Goal: Task Accomplishment & Management: Manage account settings

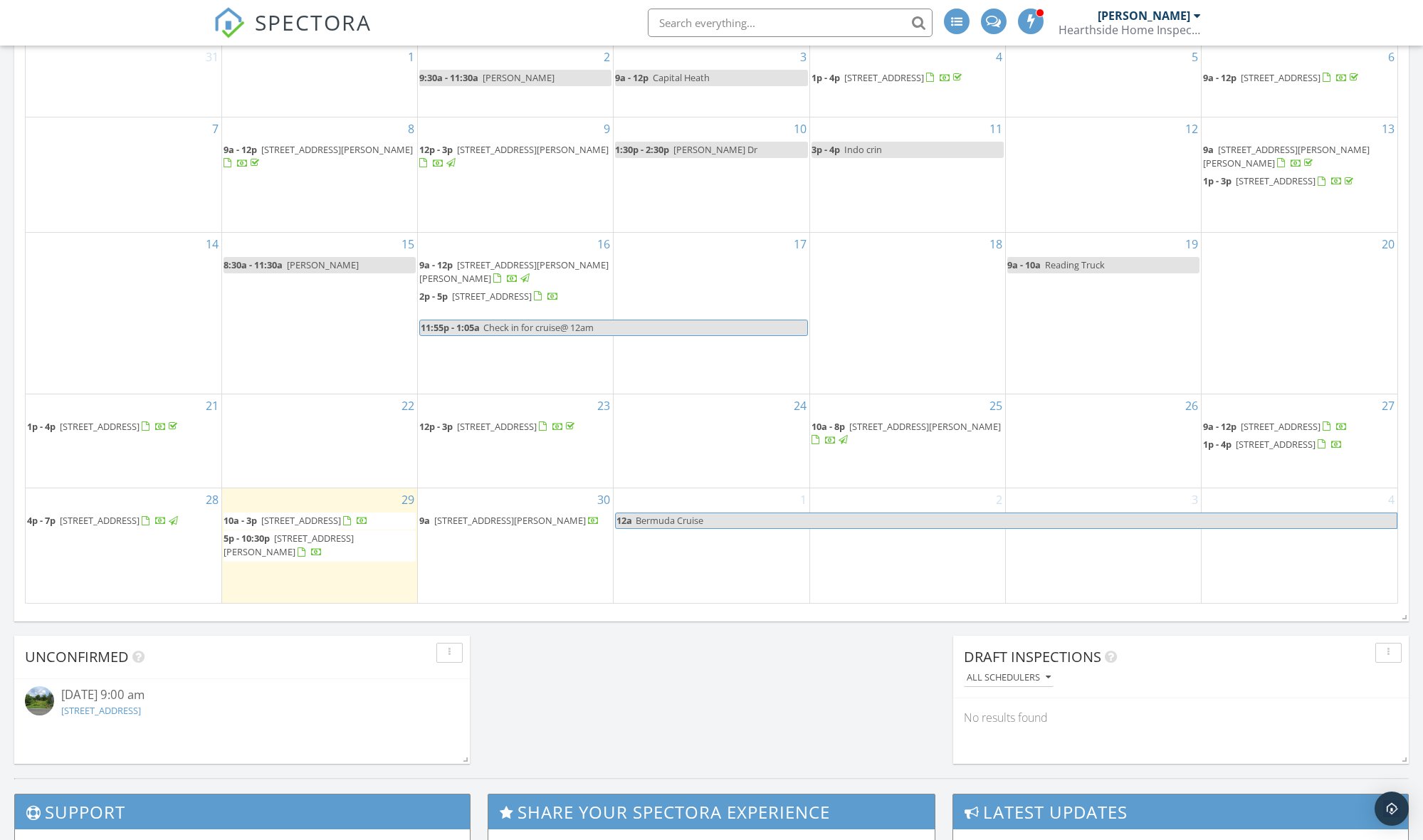
scroll to position [703, 0]
click at [87, 515] on span "1266 Oak Dr , Macungie 18062" at bounding box center [99, 519] width 79 height 13
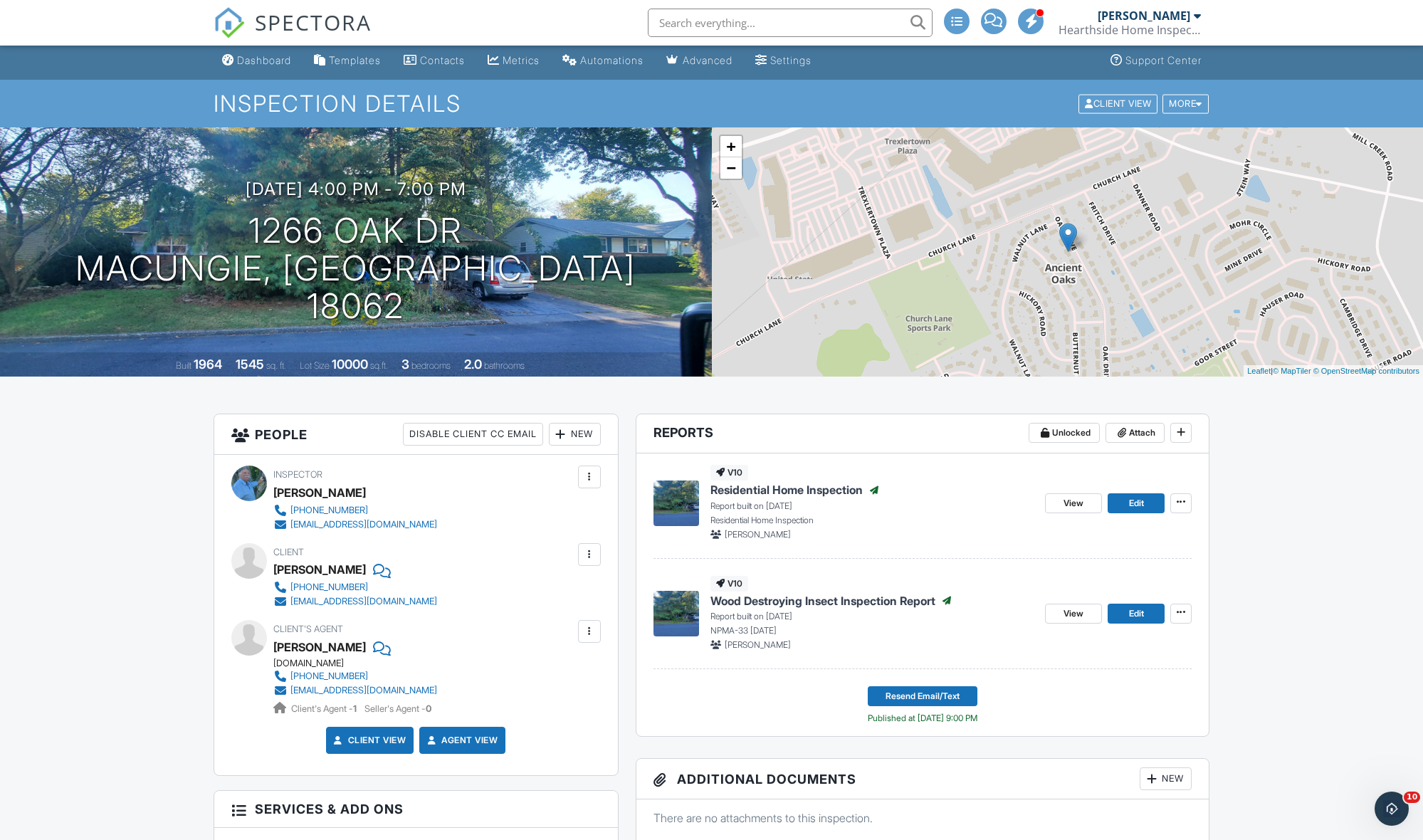
scroll to position [1, 1]
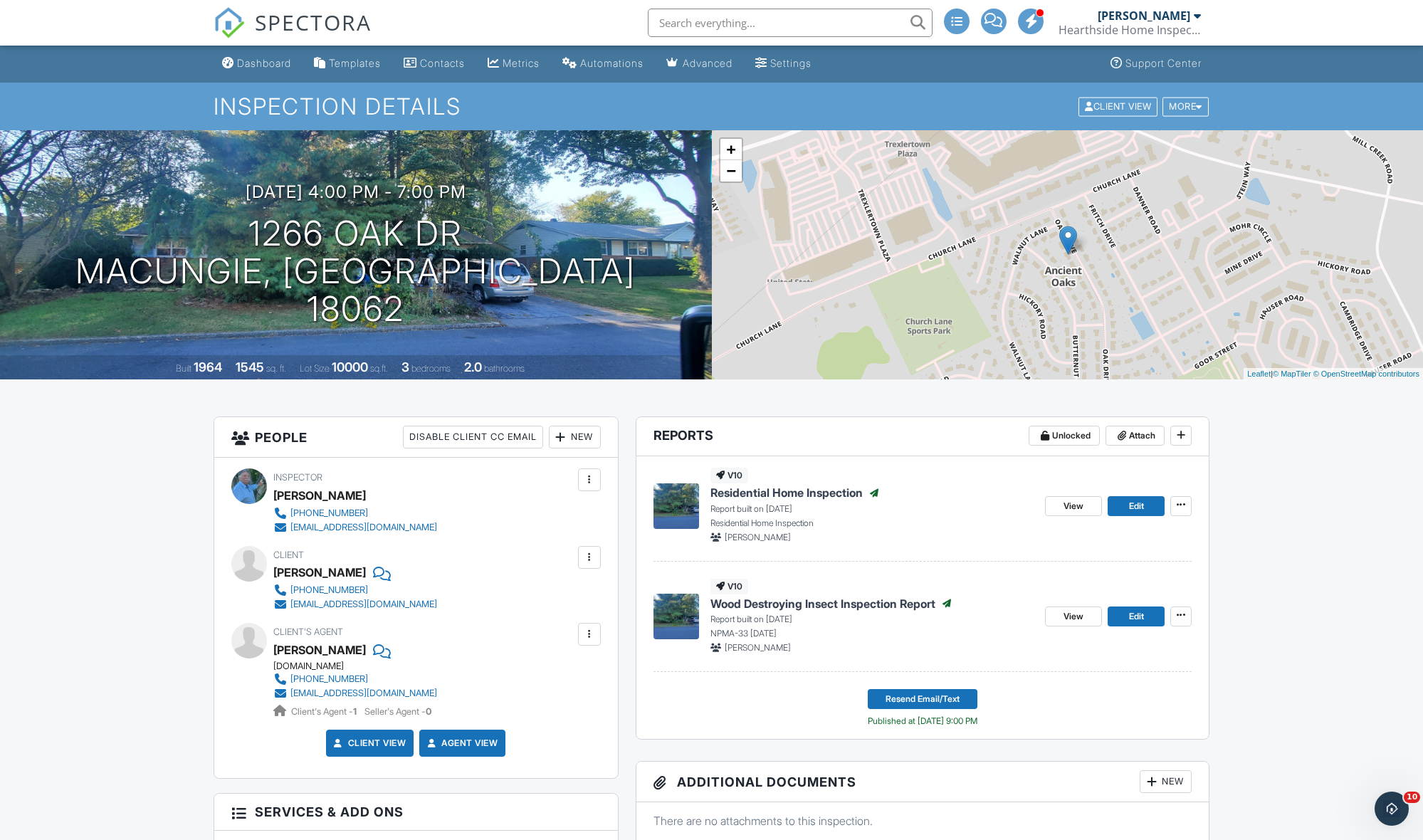
click at [773, 492] on span "Residential Home Inspection" at bounding box center [786, 493] width 152 height 16
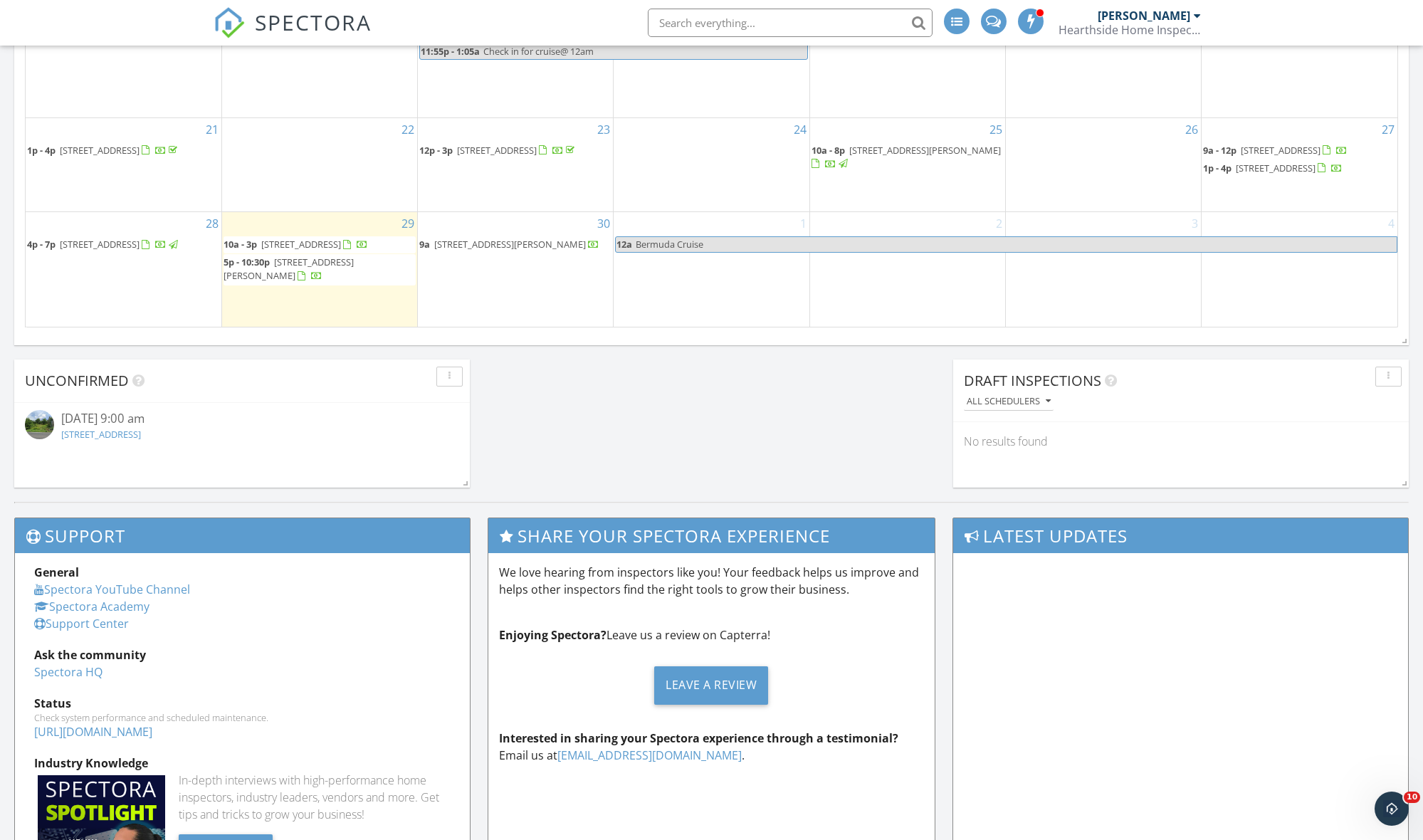
scroll to position [992, 0]
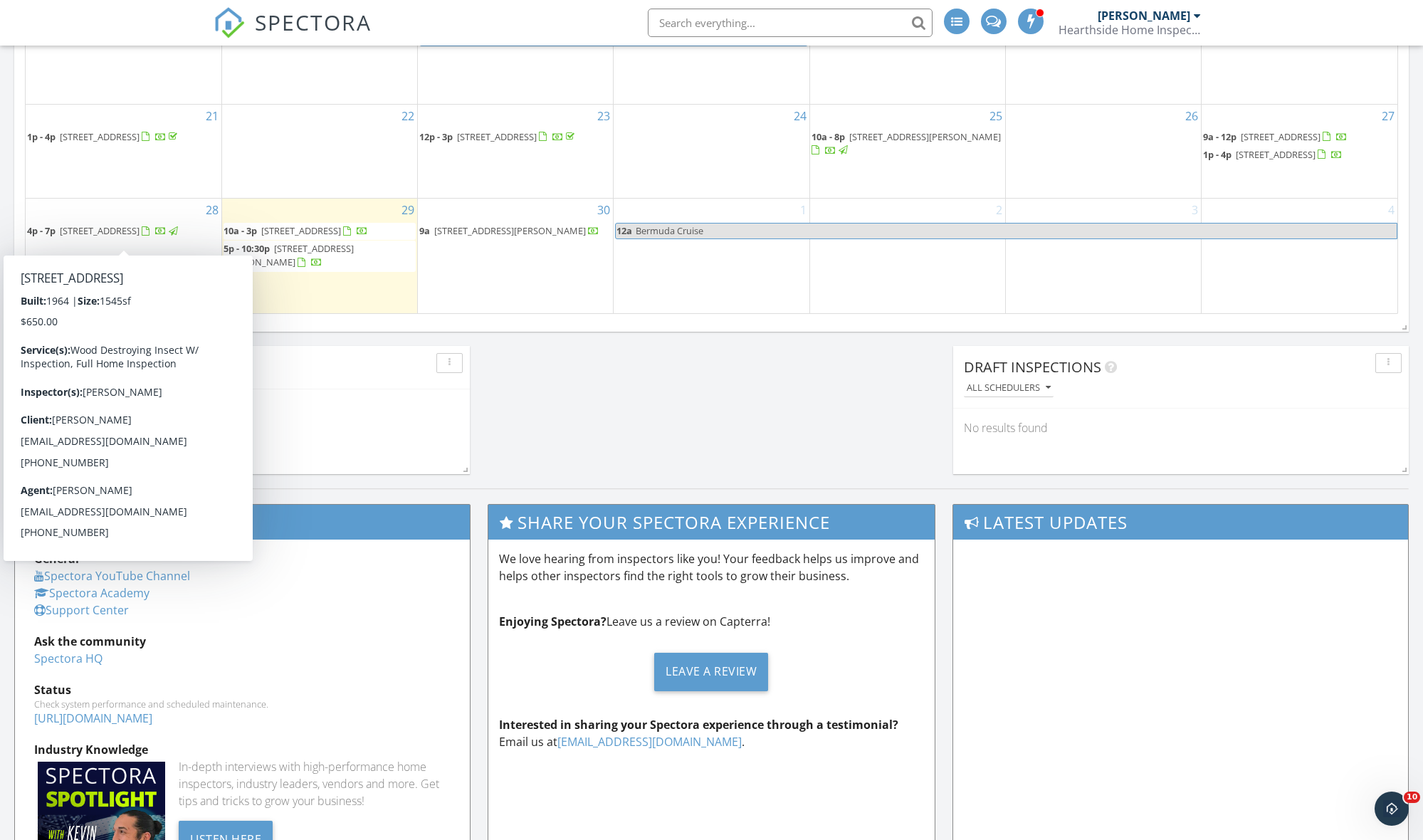
click at [137, 224] on span "1266 Oak Dr , Macungie 18062" at bounding box center [99, 230] width 79 height 13
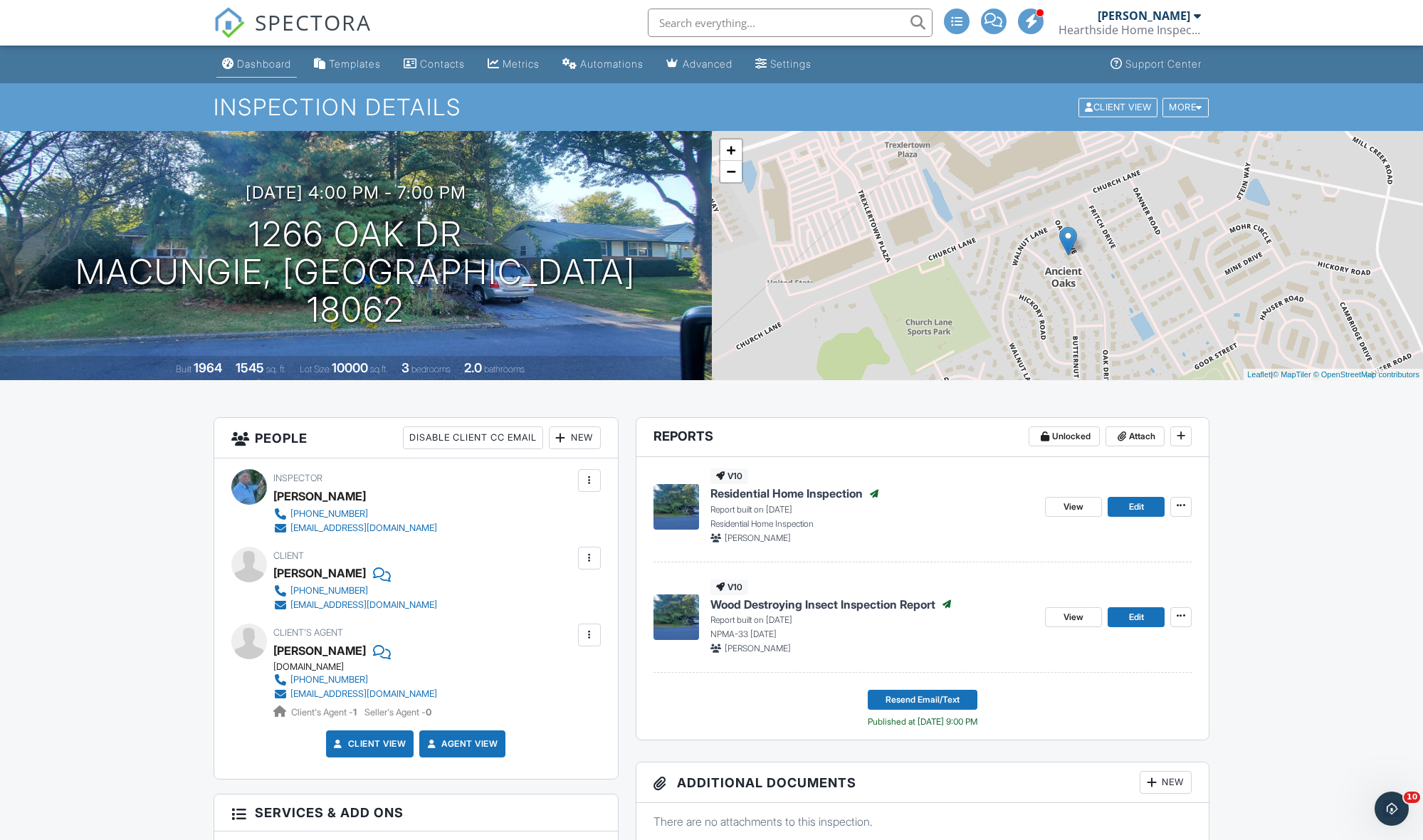
click at [261, 69] on div "Dashboard" at bounding box center [264, 64] width 54 height 12
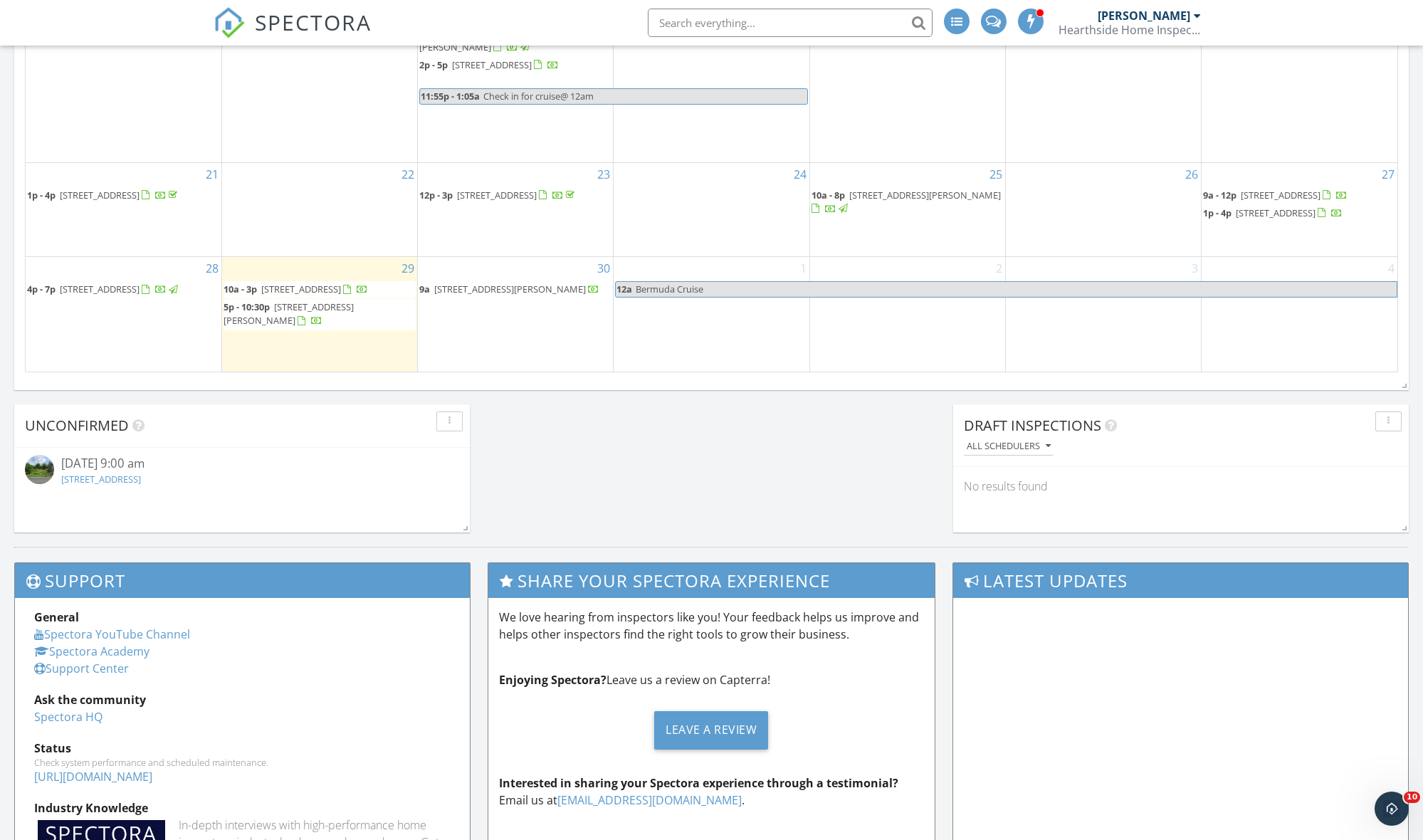
scroll to position [949, 0]
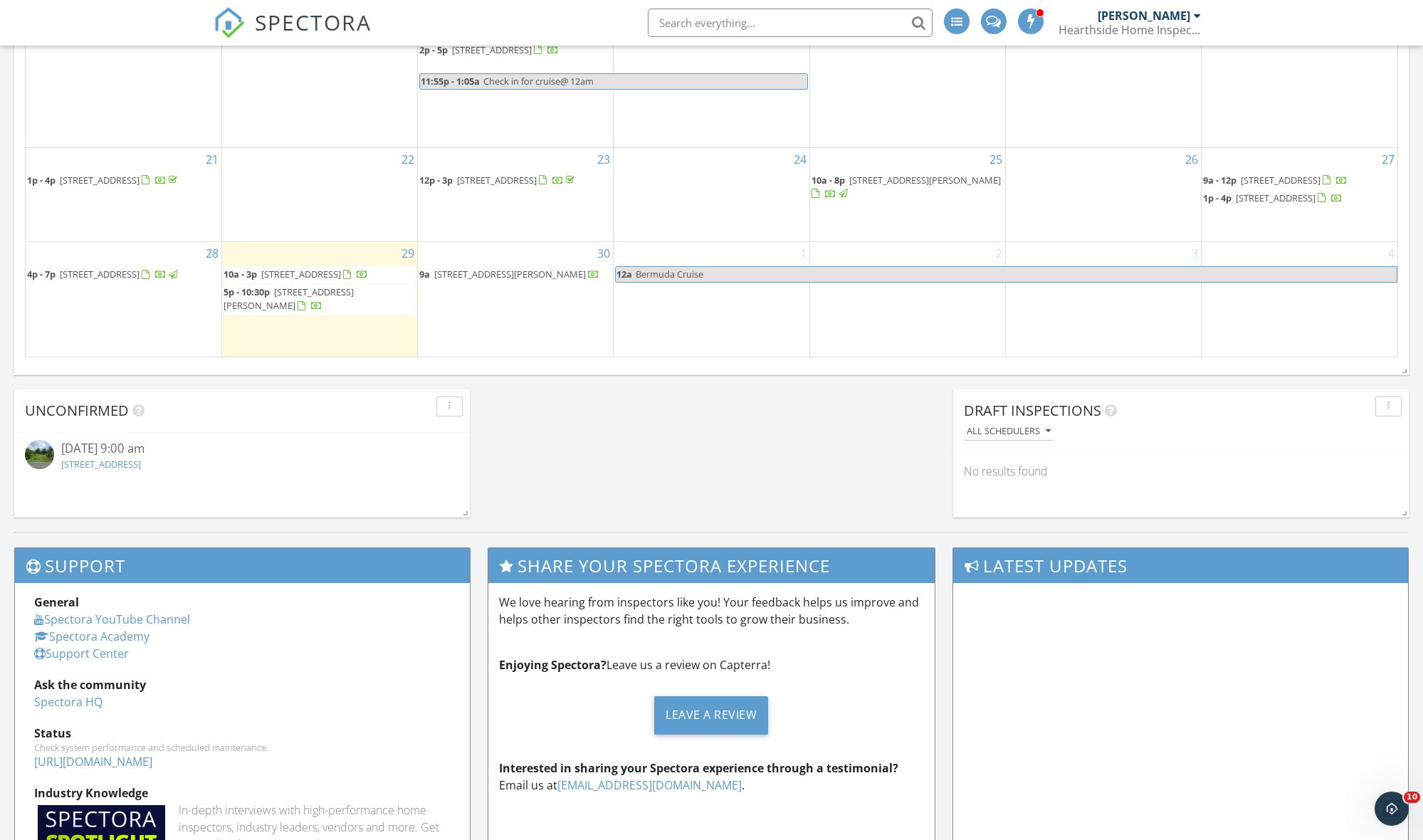
click at [116, 270] on span "1266 Oak Dr , Macungie 18062" at bounding box center [99, 274] width 79 height 13
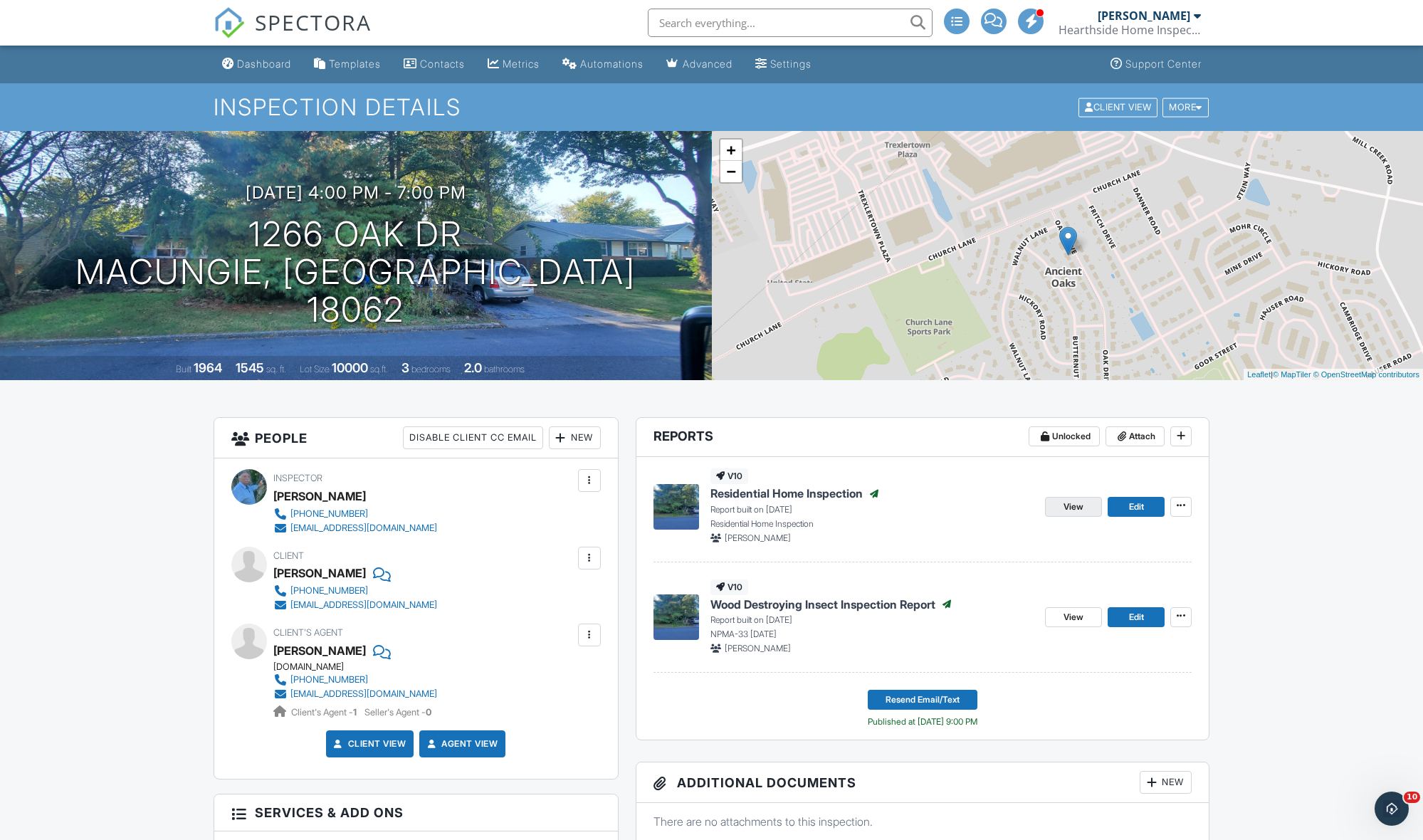
click at [1093, 513] on link "View" at bounding box center [1073, 507] width 57 height 20
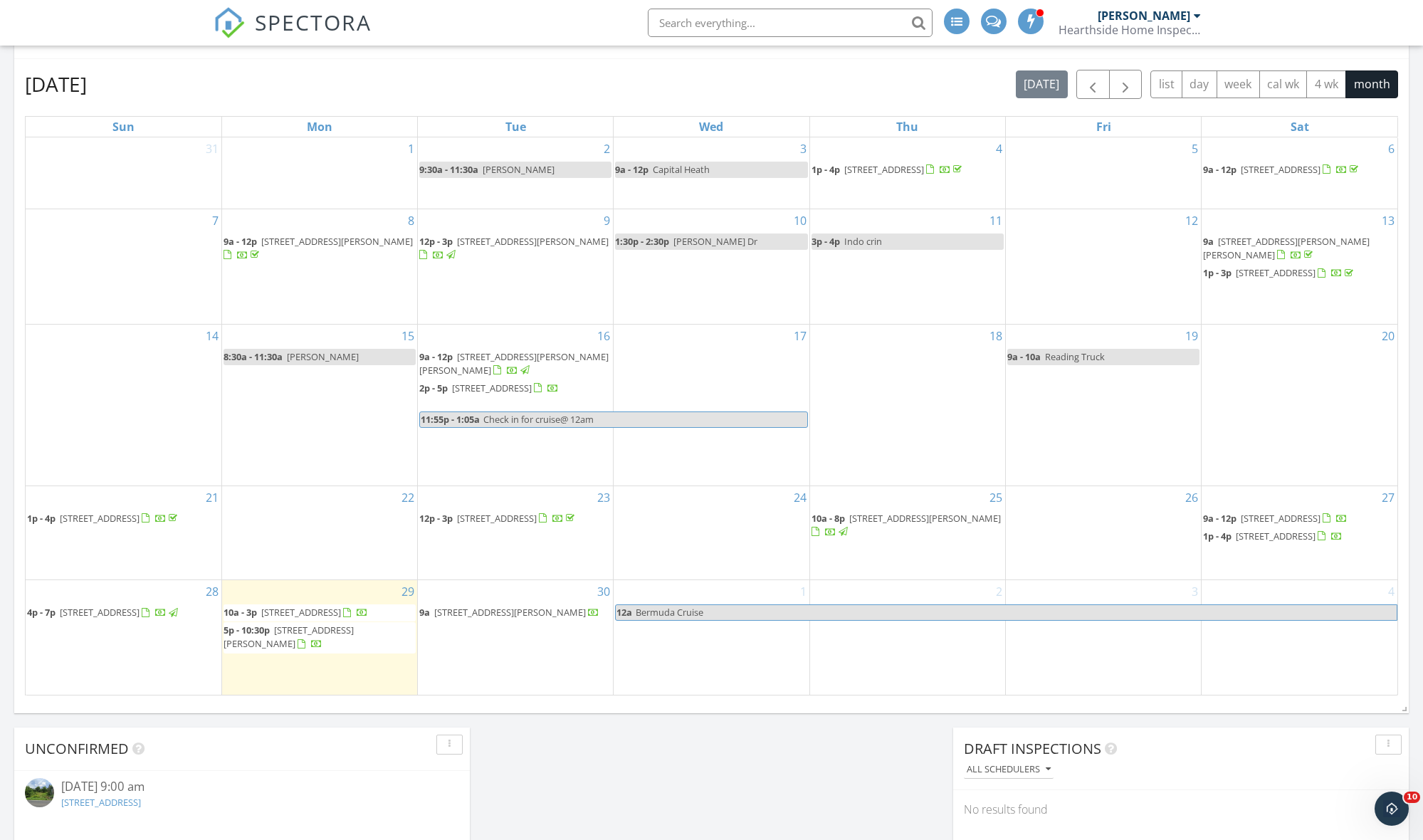
scroll to position [612, 0]
click at [132, 607] on span "1266 Oak Dr , Macungie 18062" at bounding box center [99, 611] width 79 height 13
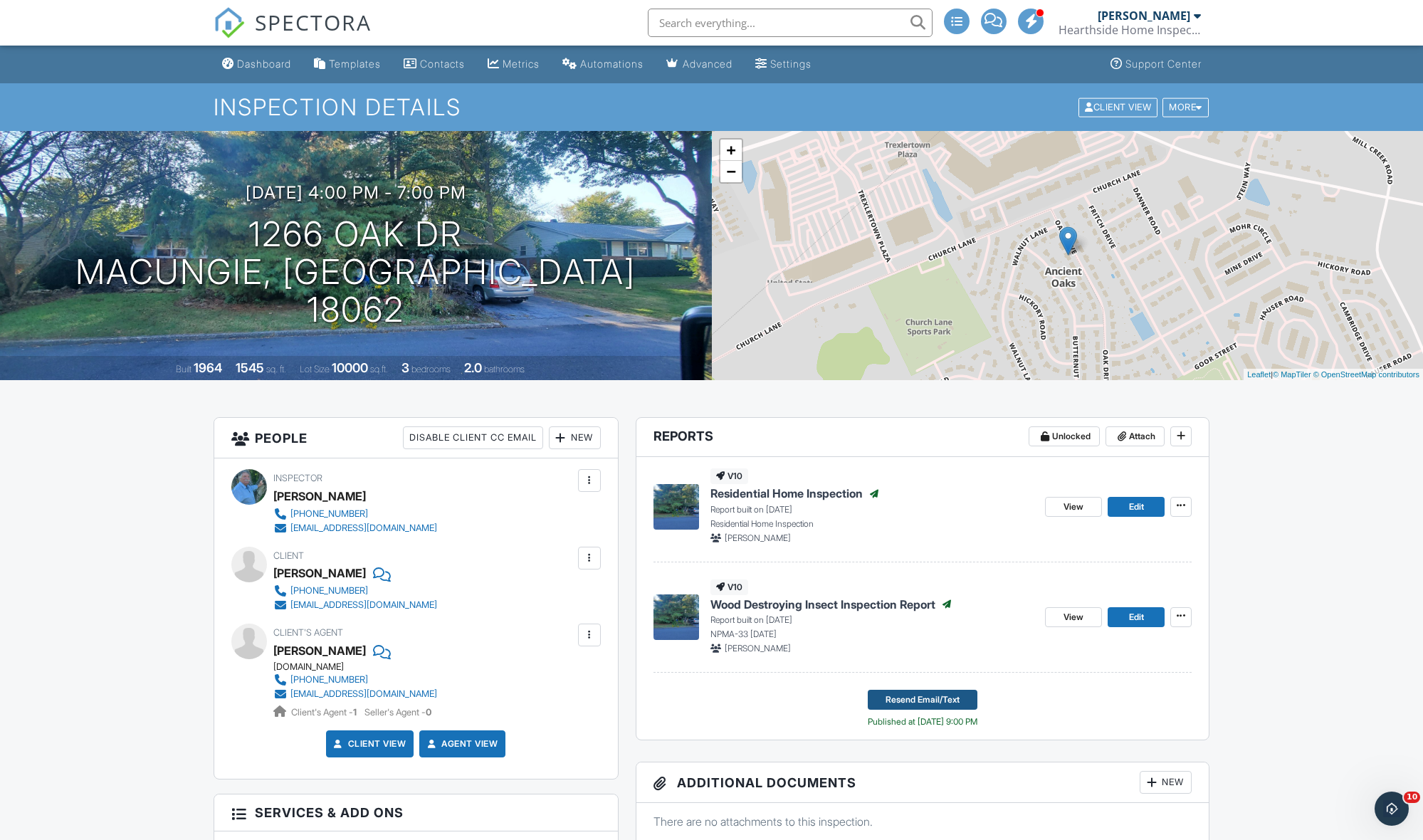
click at [918, 699] on span "Resend Email/Text" at bounding box center [922, 700] width 74 height 14
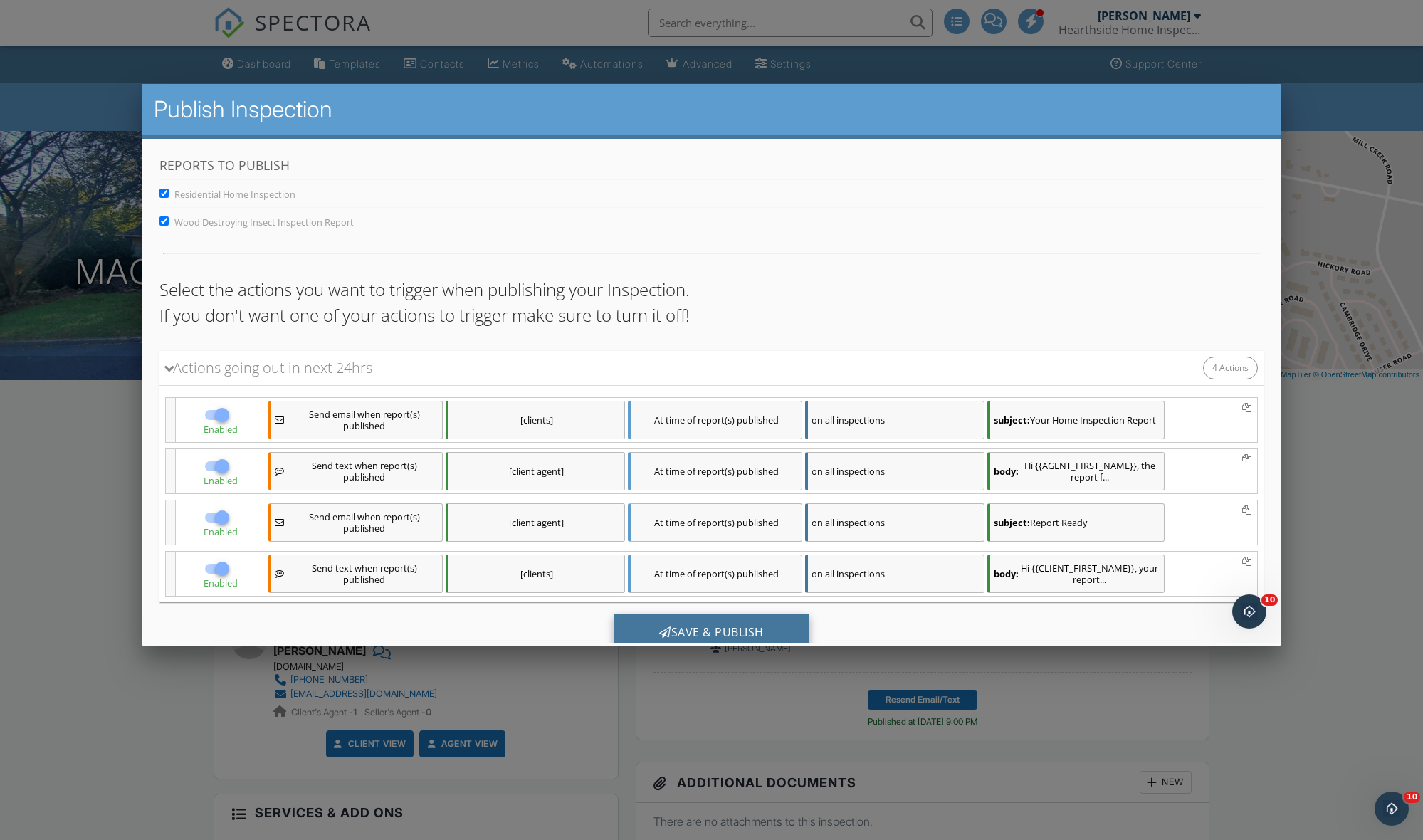
click at [712, 630] on div "Save & Publish" at bounding box center [711, 633] width 196 height 39
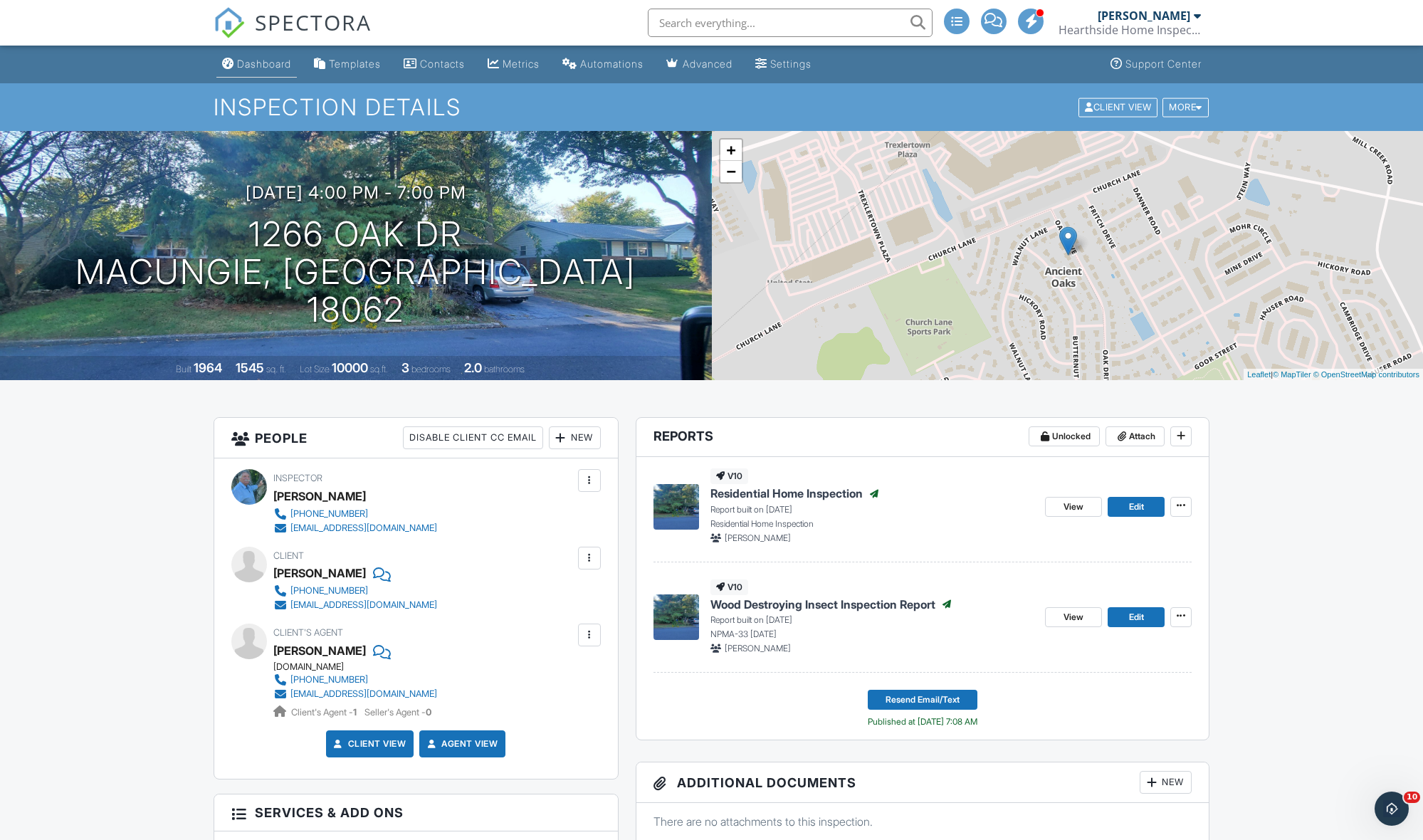
click at [247, 62] on div "Dashboard" at bounding box center [264, 64] width 54 height 12
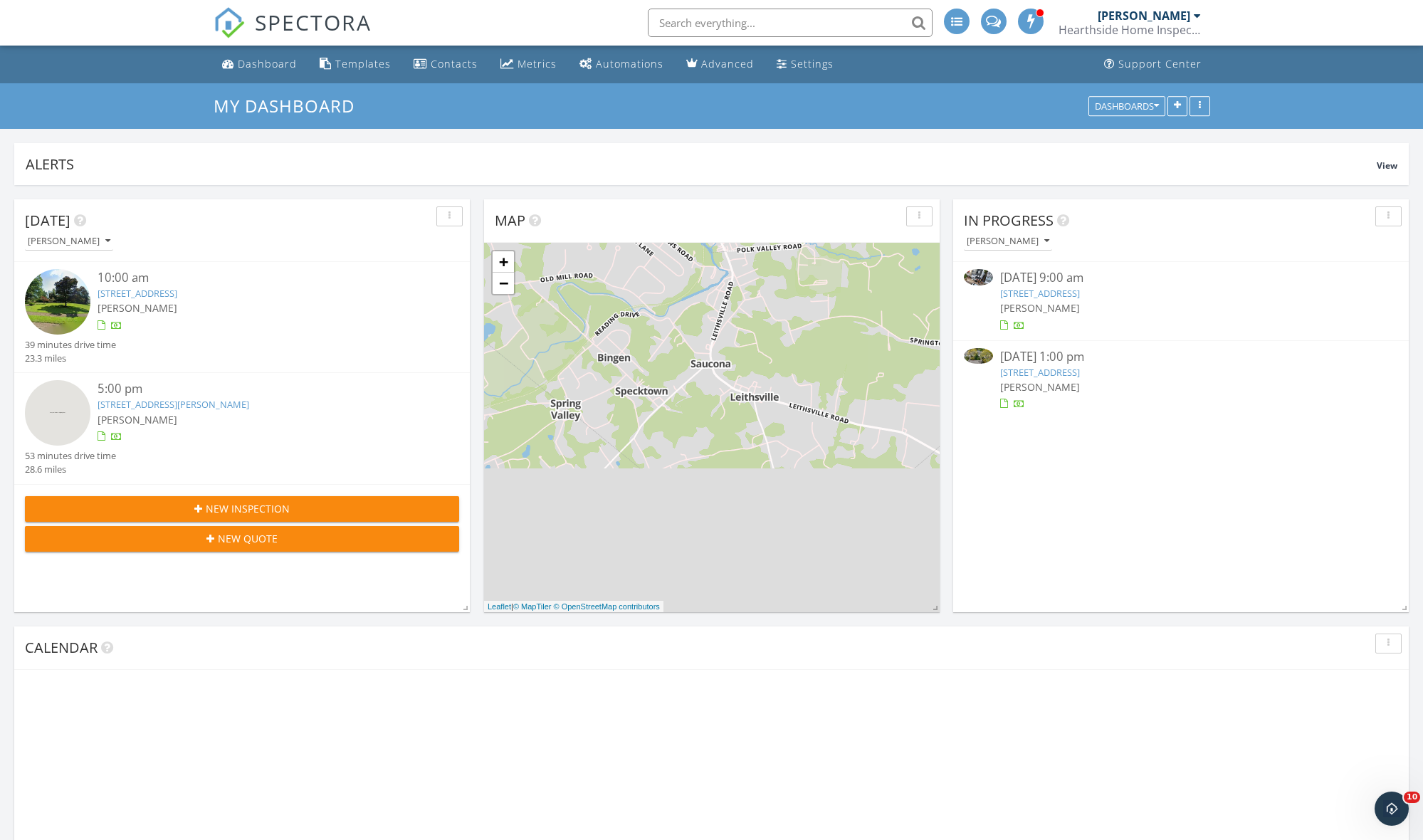
scroll to position [1296, 1424]
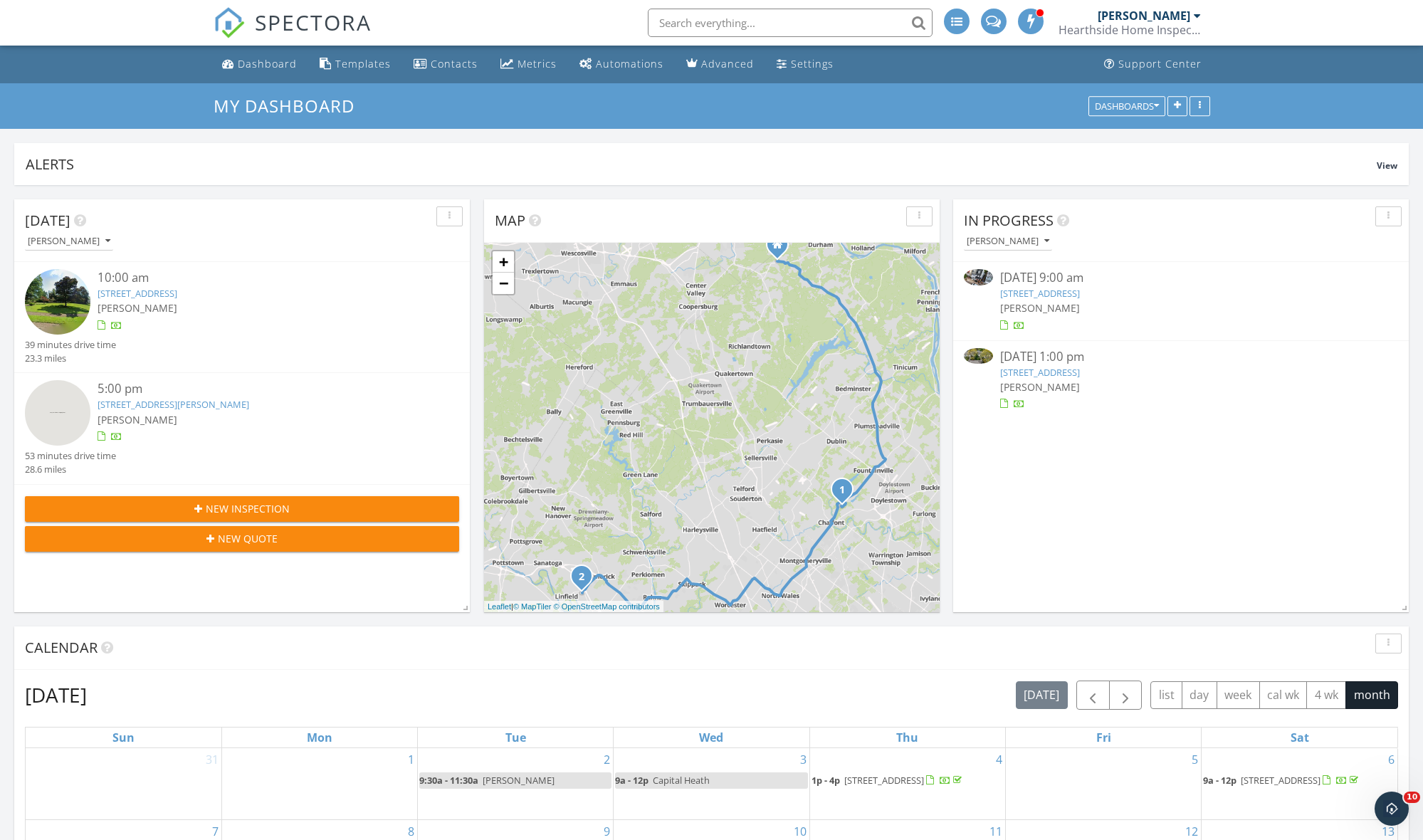
click at [177, 293] on link "[STREET_ADDRESS]" at bounding box center [137, 293] width 79 height 13
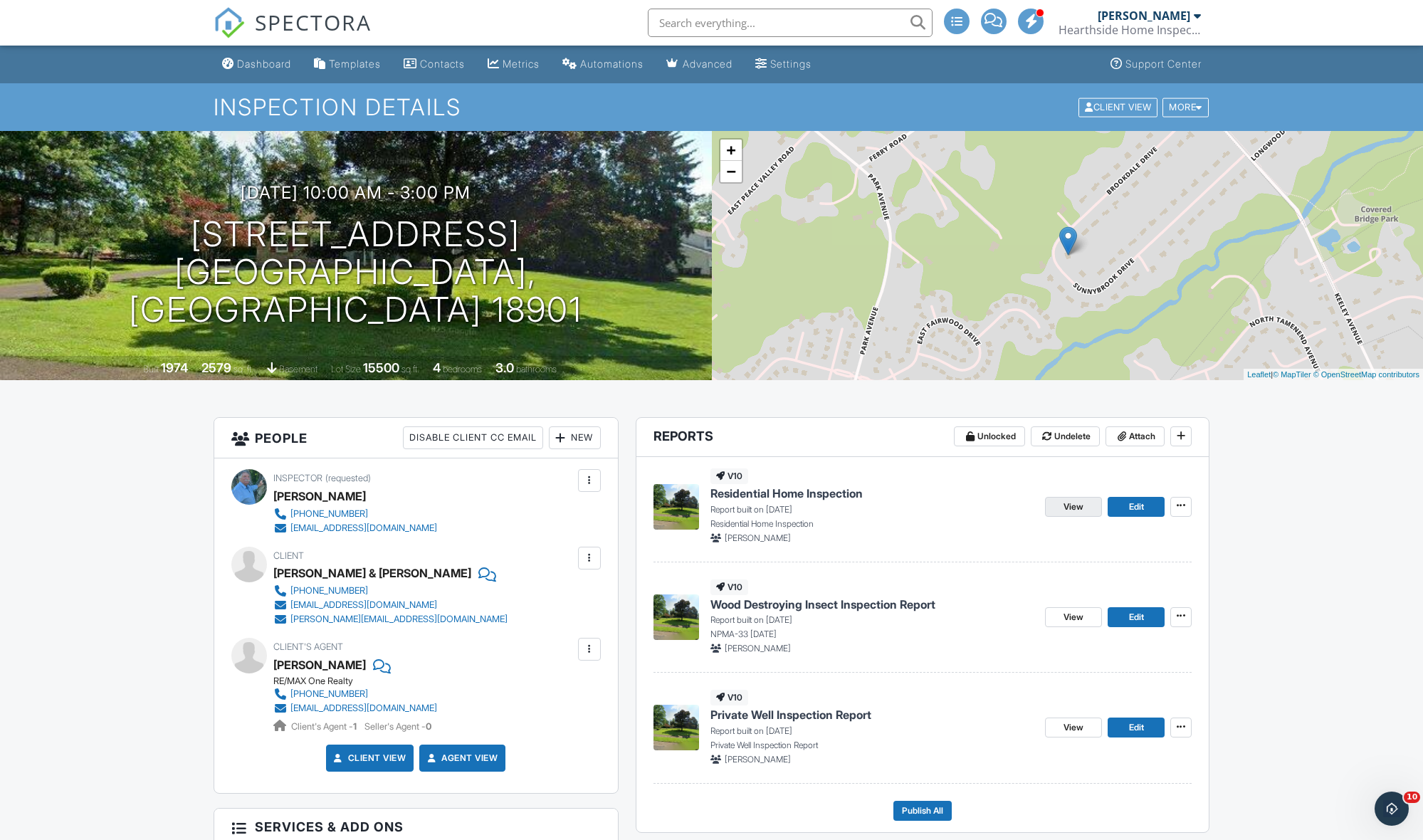
click at [1067, 512] on span "View" at bounding box center [1073, 507] width 20 height 14
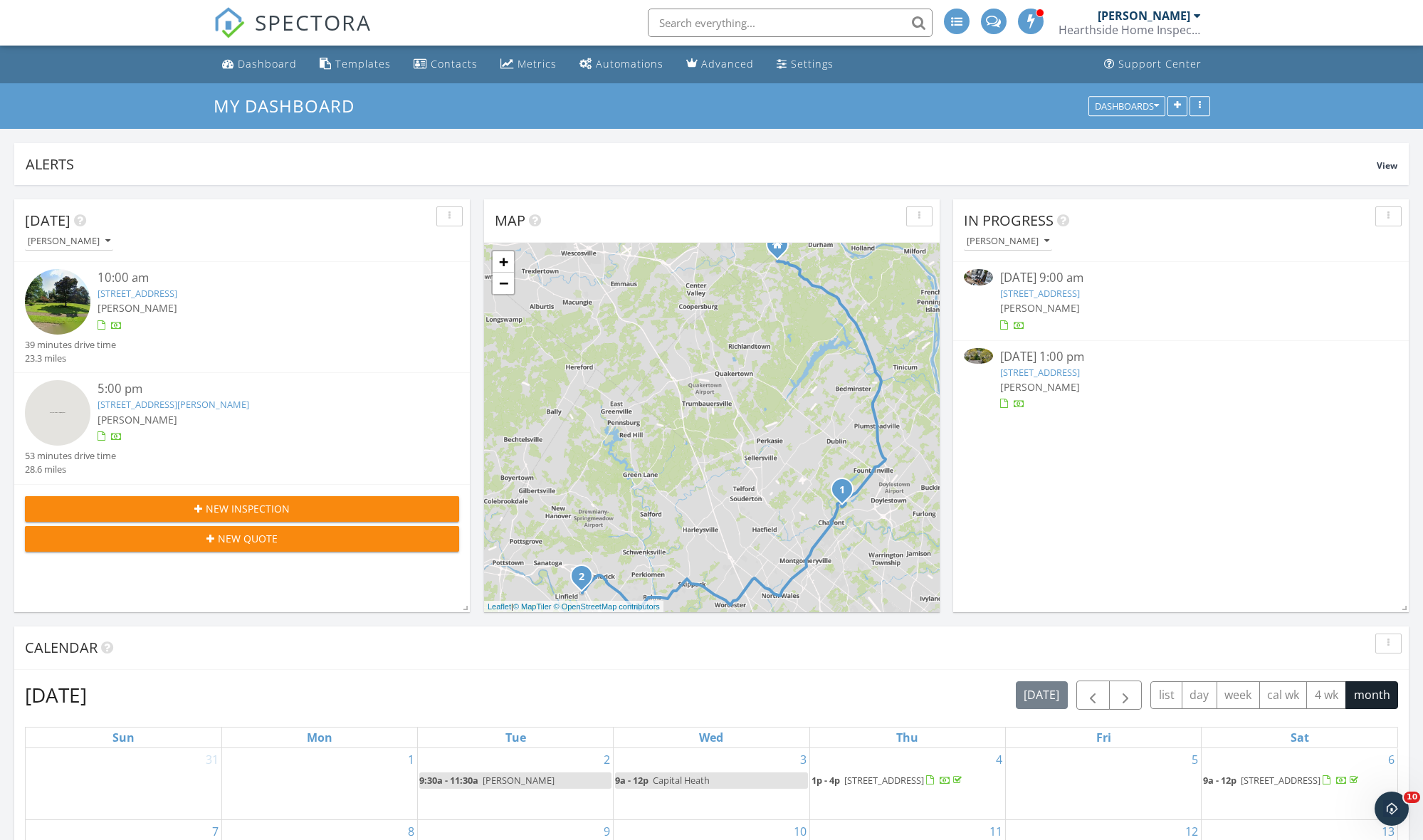
click at [177, 289] on link "28 Brookdale Dr, Doylestown, PA 18901" at bounding box center [137, 293] width 79 height 13
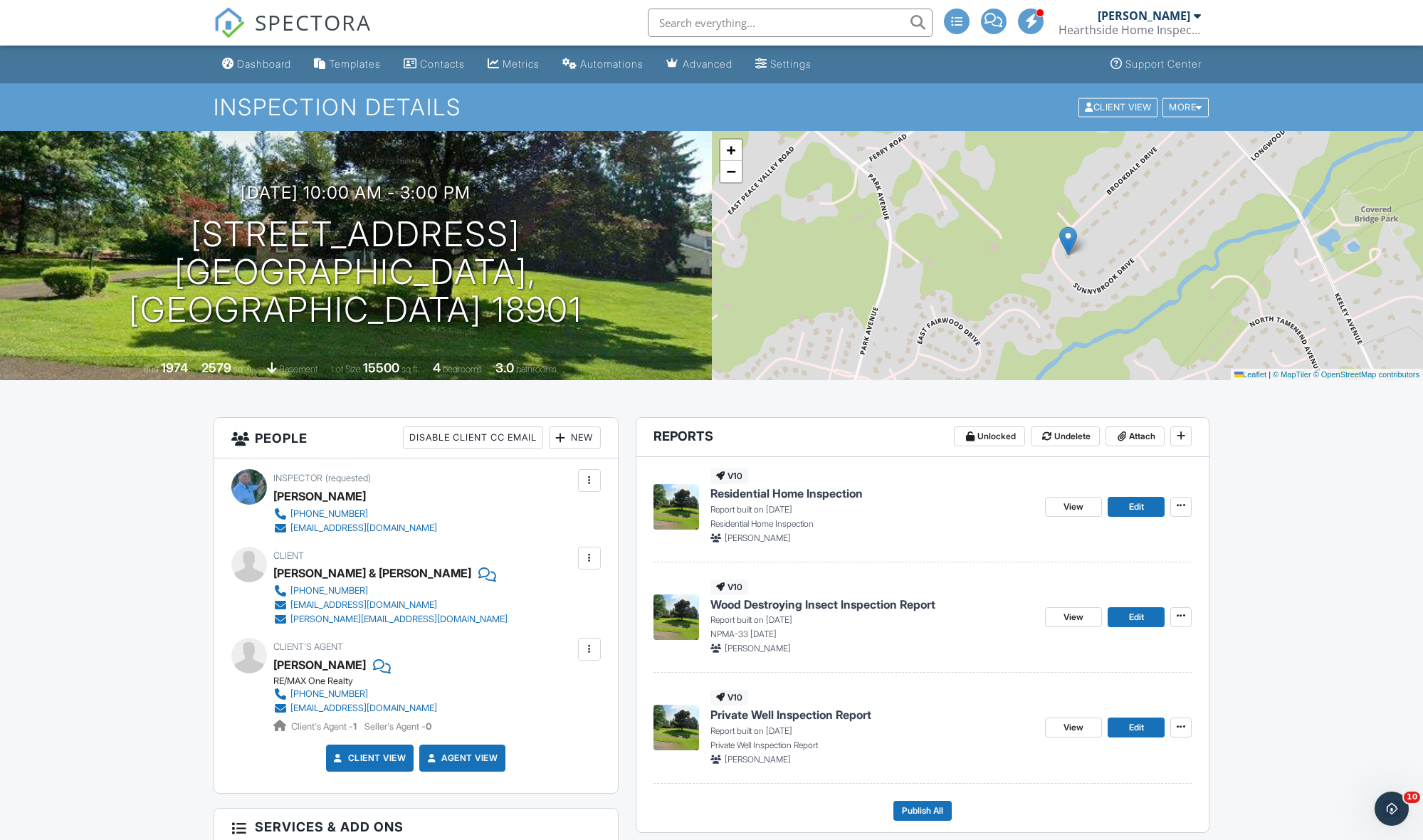
click at [753, 492] on span "Residential Home Inspection" at bounding box center [786, 493] width 152 height 16
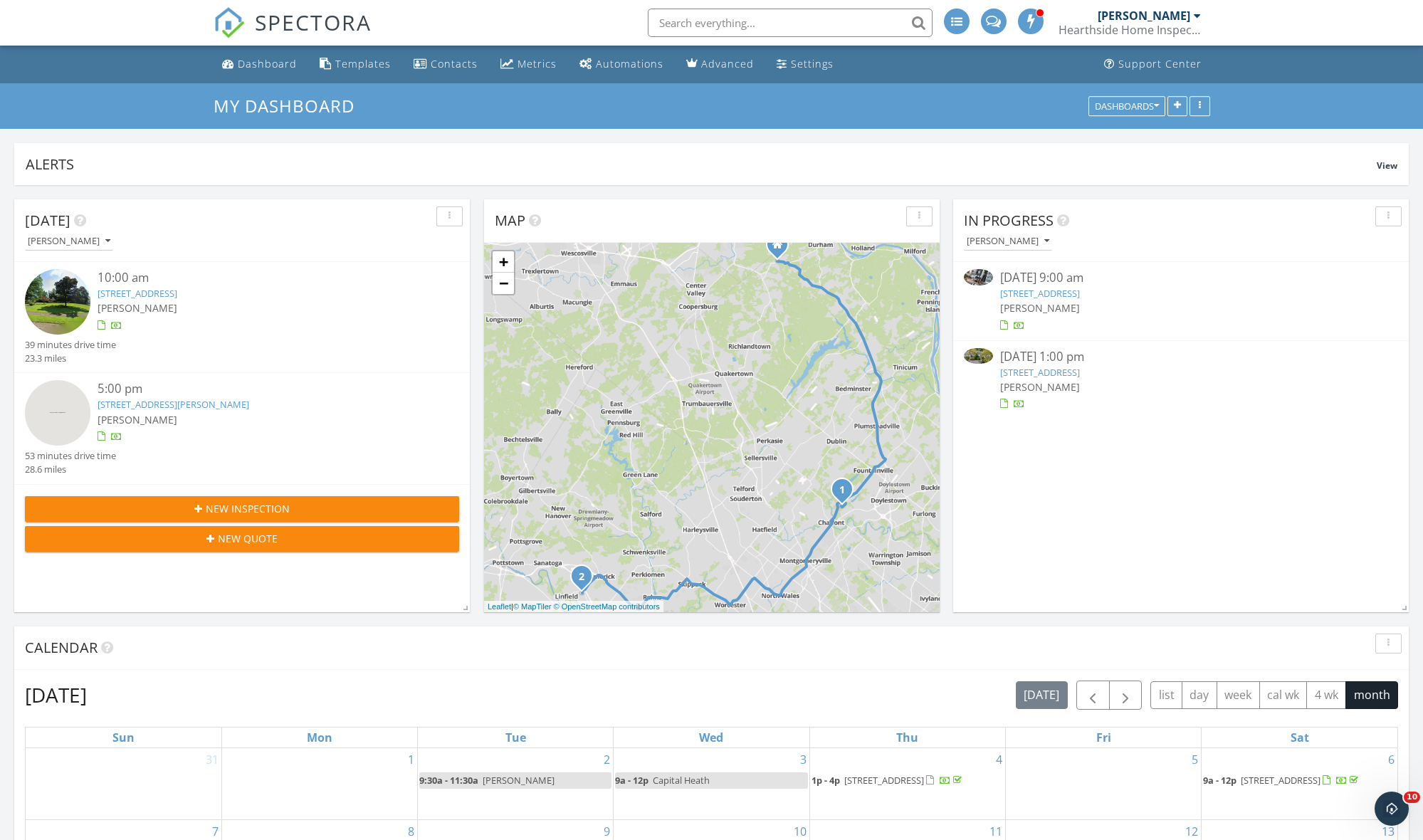
click at [1173, 11] on div "[PERSON_NAME]" at bounding box center [1143, 16] width 92 height 14
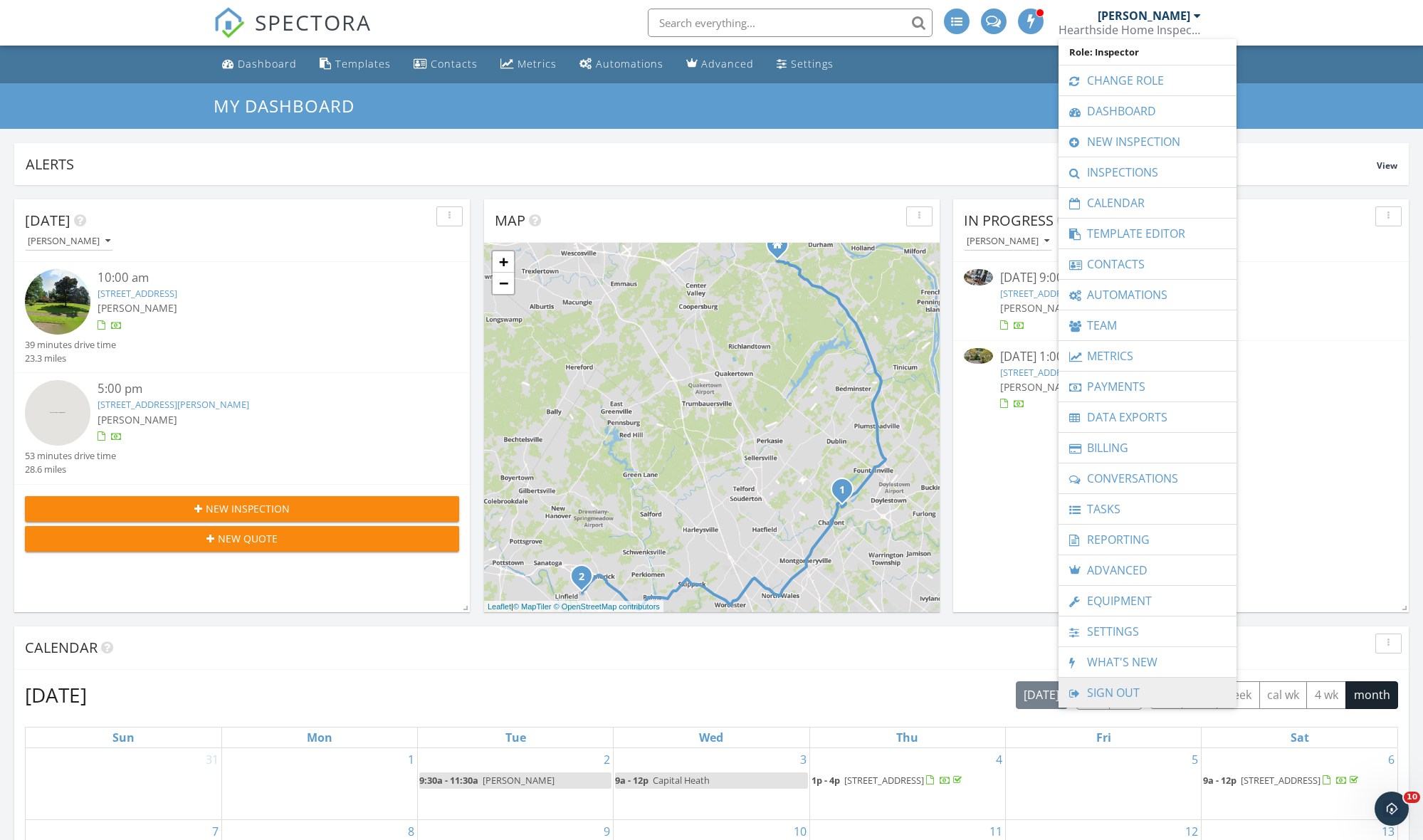
click at [1125, 700] on link "Sign Out" at bounding box center [1147, 693] width 164 height 30
